Goal: Find specific page/section: Find specific page/section

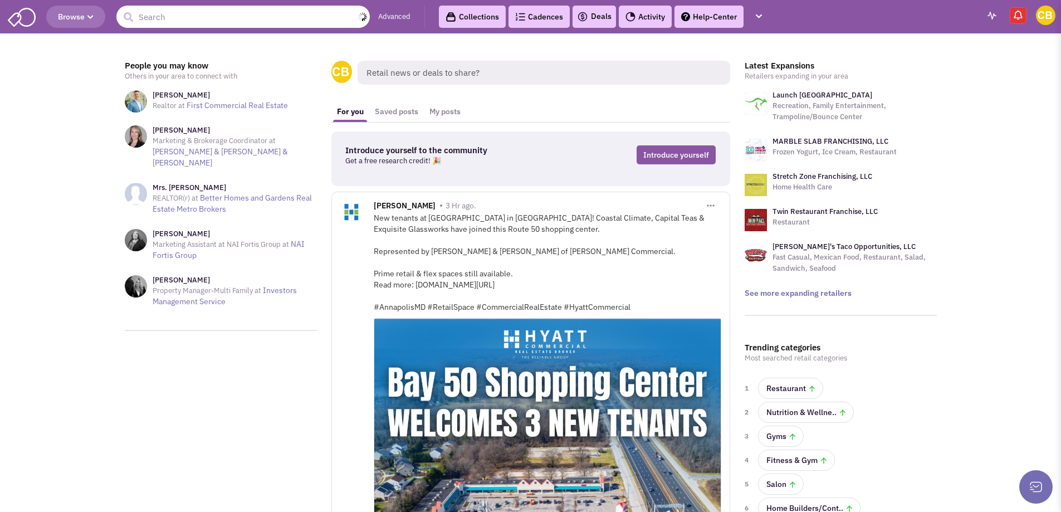
click at [226, 8] on input "text" at bounding box center [242, 17] width 253 height 22
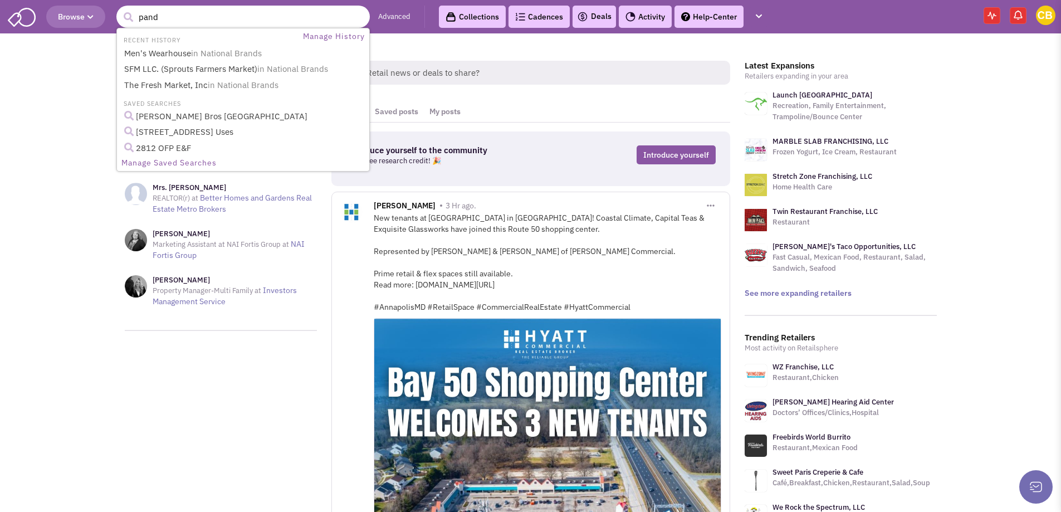
type input "panda"
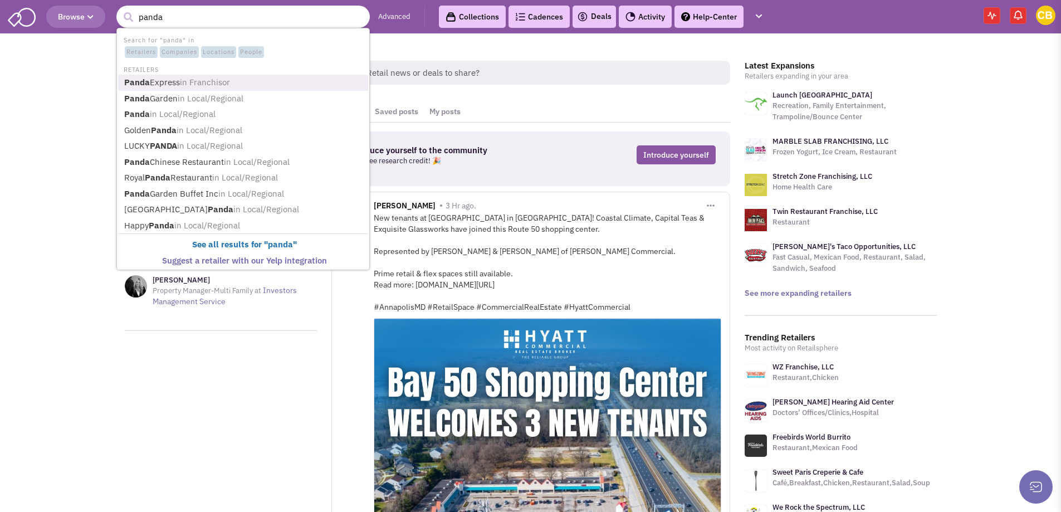
click at [218, 82] on span "in Franchisor" at bounding box center [205, 82] width 50 height 11
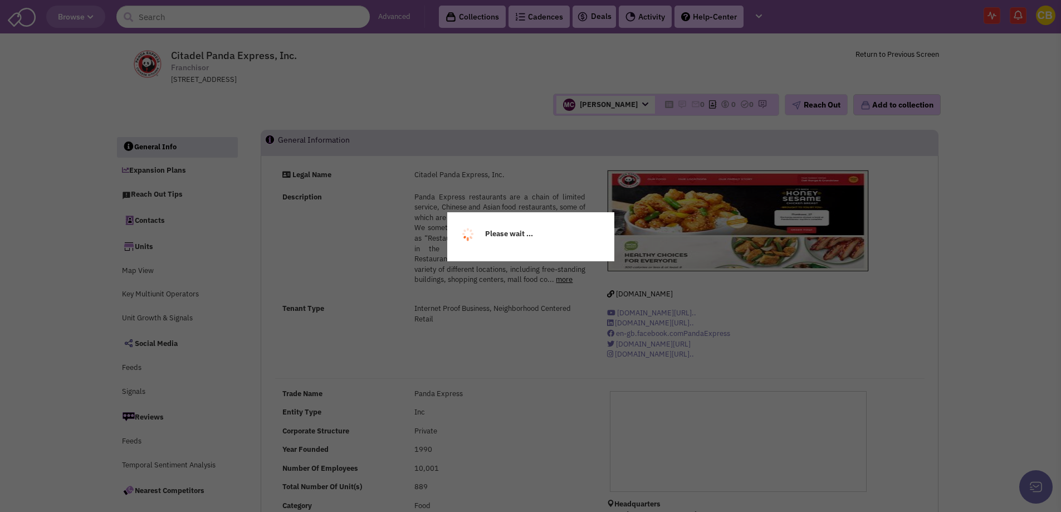
select select
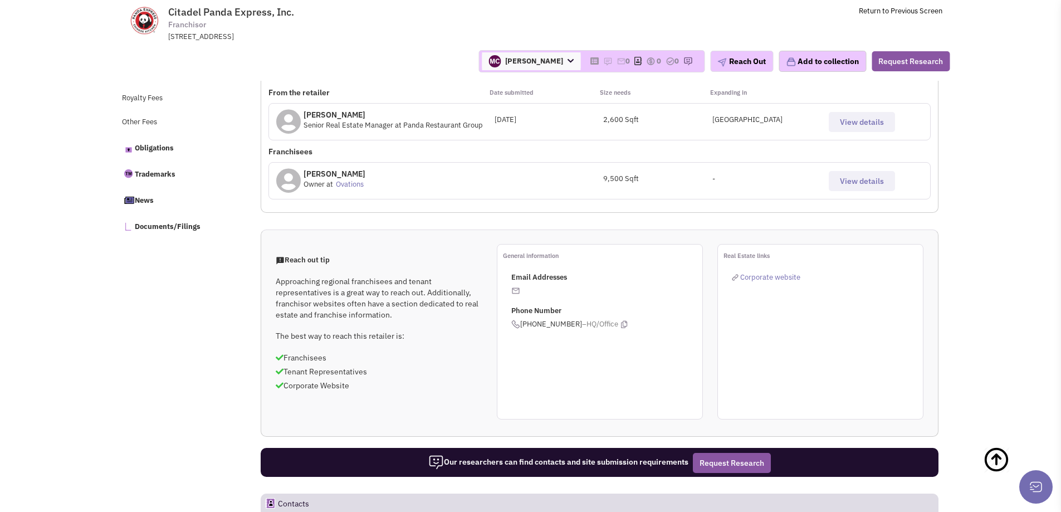
scroll to position [414, 0]
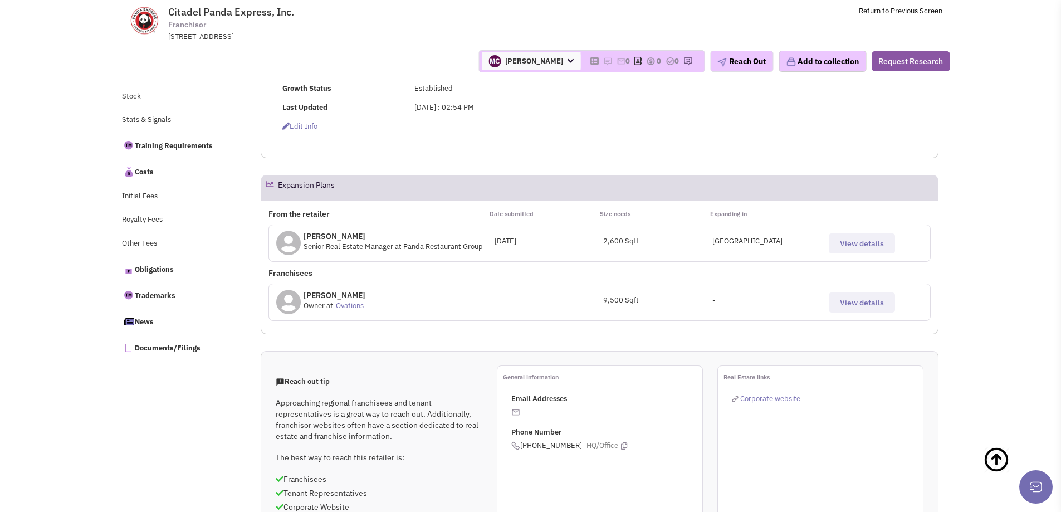
click at [878, 244] on span "View details" at bounding box center [862, 243] width 44 height 10
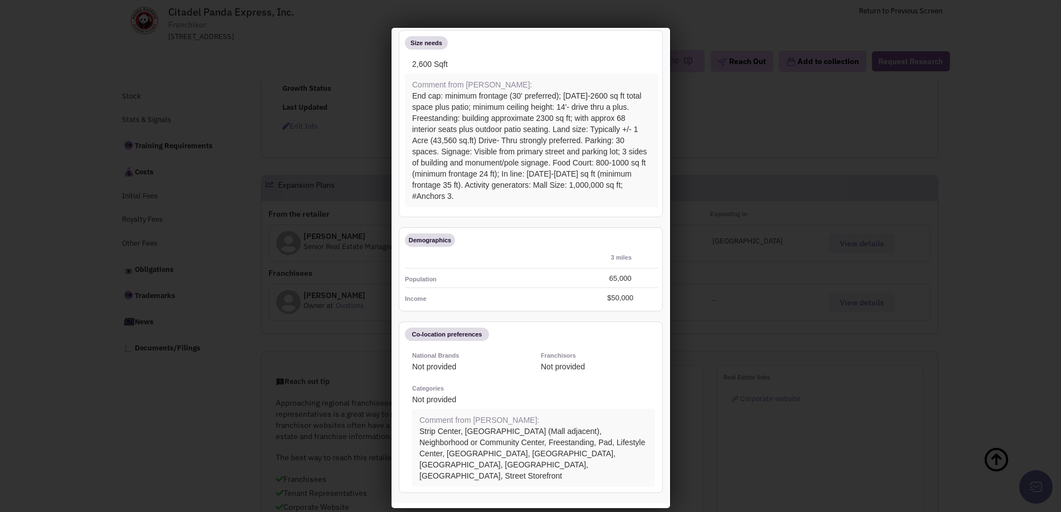
scroll to position [13, 0]
